Goal: Task Accomplishment & Management: Use online tool/utility

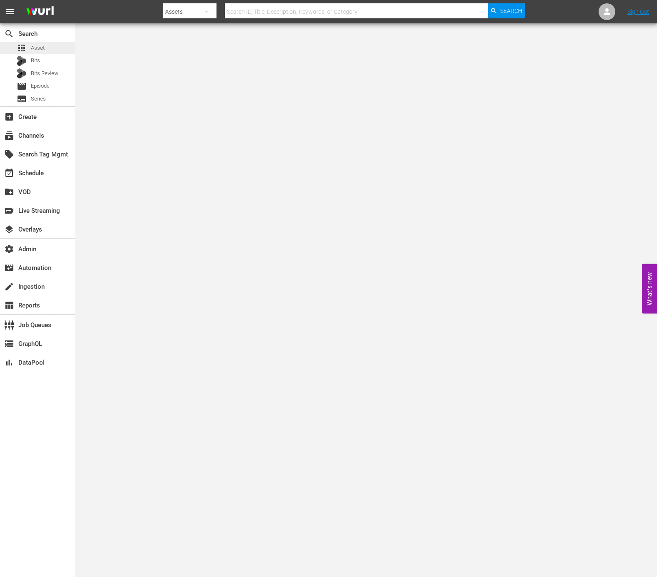
click at [43, 44] on span "Asset" at bounding box center [38, 48] width 14 height 8
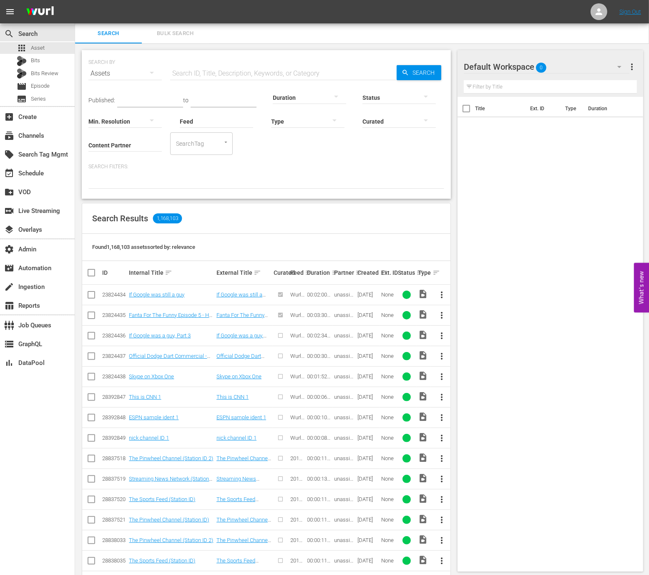
click at [507, 299] on div "Title Ext. ID Type Duration" at bounding box center [551, 332] width 186 height 471
drag, startPoint x: 350, startPoint y: 181, endPoint x: 333, endPoint y: 144, distance: 40.5
click at [350, 181] on div at bounding box center [266, 181] width 356 height 14
click at [514, 282] on div "Title Ext. ID Type Duration" at bounding box center [551, 332] width 186 height 471
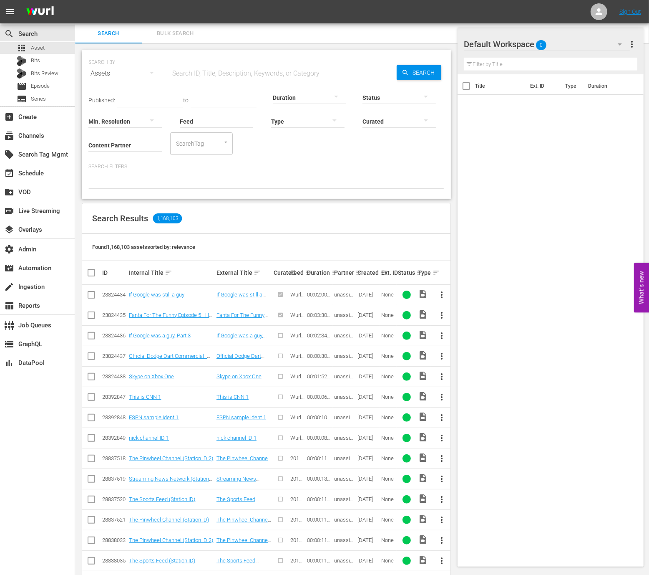
scroll to position [156, 0]
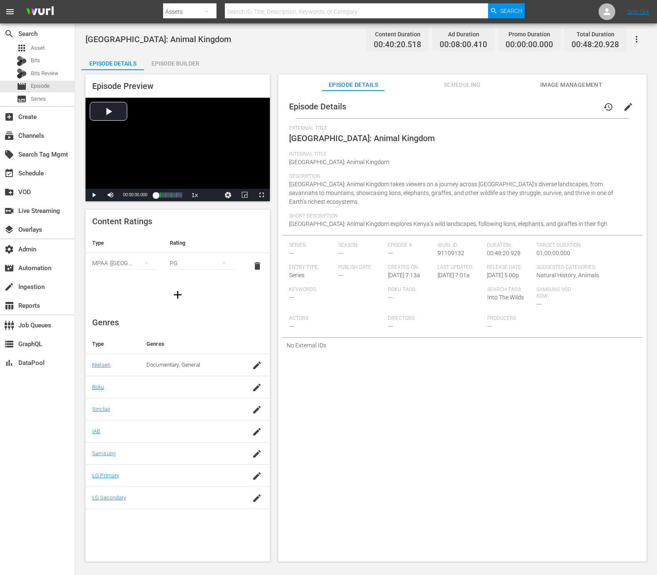
click at [469, 154] on span "Internal Title" at bounding box center [460, 154] width 343 height 7
click at [44, 50] on div "apps Asset" at bounding box center [37, 48] width 75 height 12
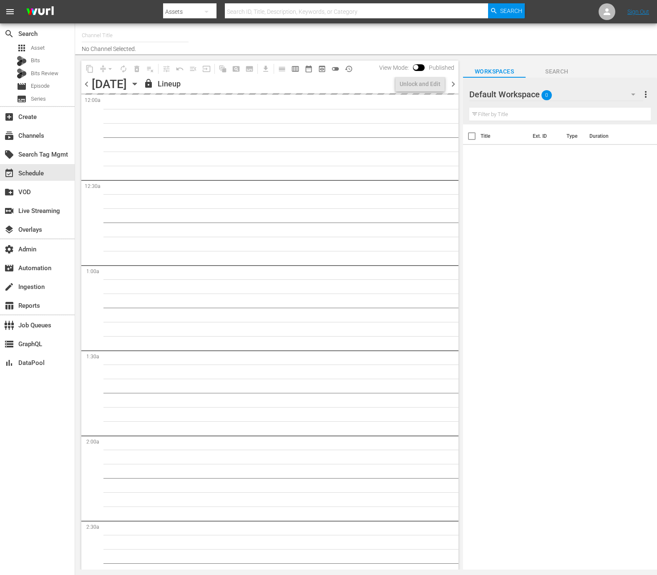
type input "InSpatial origIN A1 (2094)"
